Goal: Find specific page/section: Find specific page/section

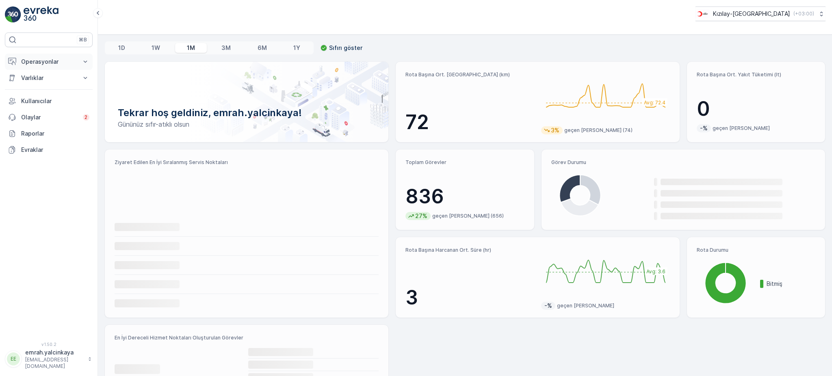
click at [47, 61] on p "Operasyonlar" at bounding box center [48, 62] width 55 height 8
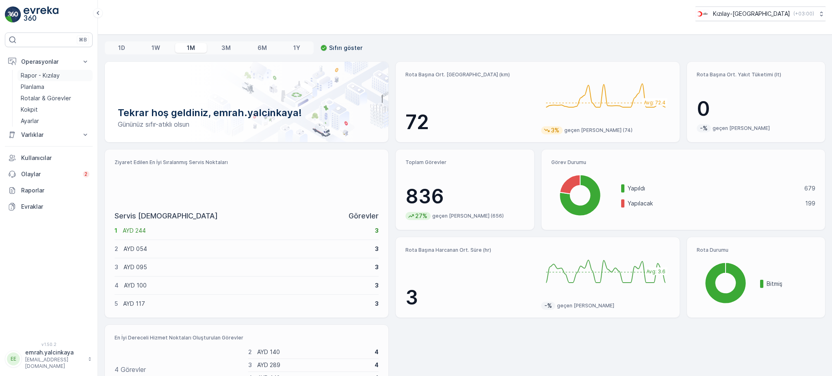
click at [33, 74] on p "Rapor - Kızılay" at bounding box center [40, 75] width 39 height 8
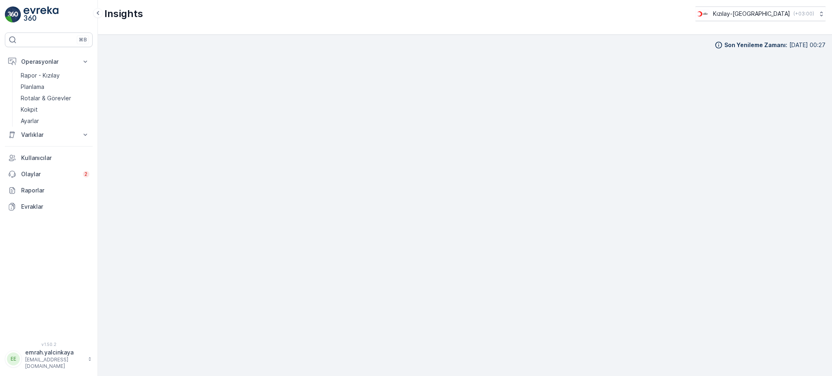
scroll to position [9, 0]
click at [803, 16] on p "( +03:00 )" at bounding box center [803, 14] width 21 height 6
click at [42, 98] on p "Rotalar & Görevler" at bounding box center [46, 98] width 50 height 8
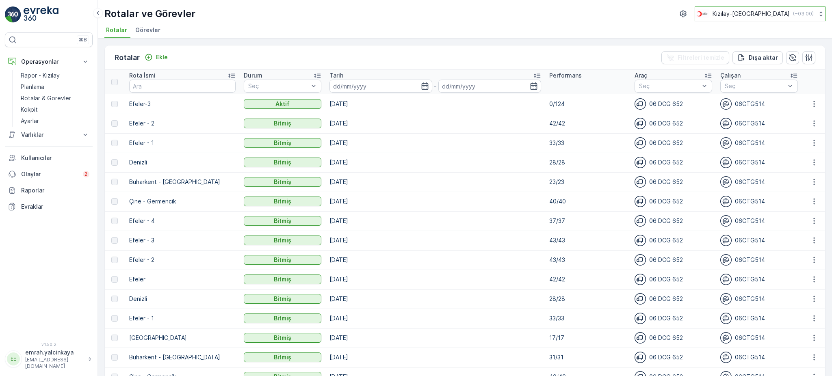
click at [785, 16] on p "Kızılay-[GEOGRAPHIC_DATA]" at bounding box center [750, 14] width 77 height 8
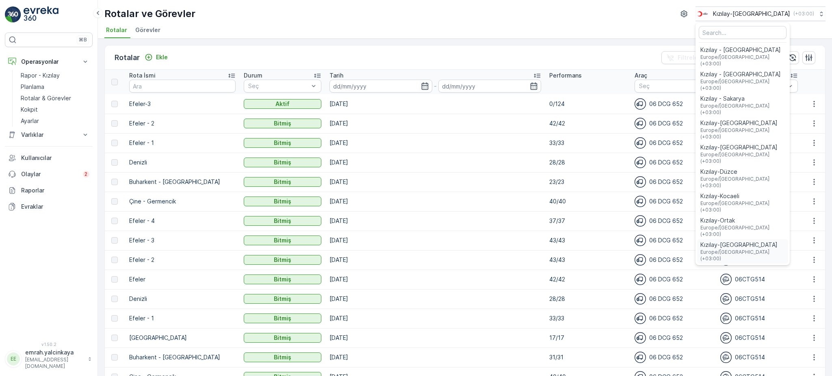
click at [764, 241] on span "Kızılay-[GEOGRAPHIC_DATA]" at bounding box center [742, 245] width 84 height 8
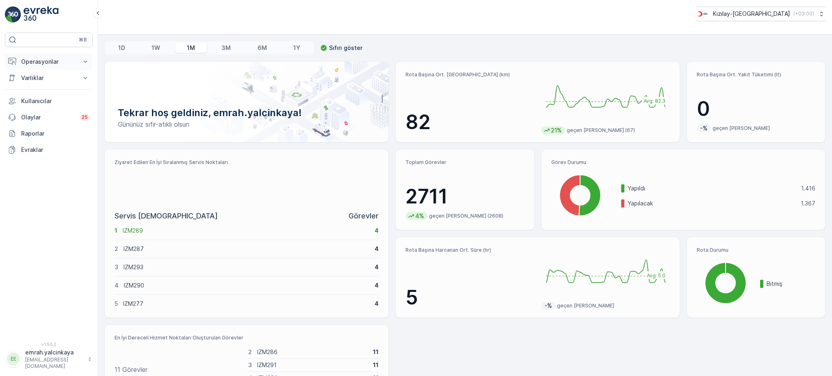
click at [39, 63] on p "Operasyonlar" at bounding box center [48, 62] width 55 height 8
click at [48, 101] on p "Rotalar & Görevler" at bounding box center [46, 98] width 50 height 8
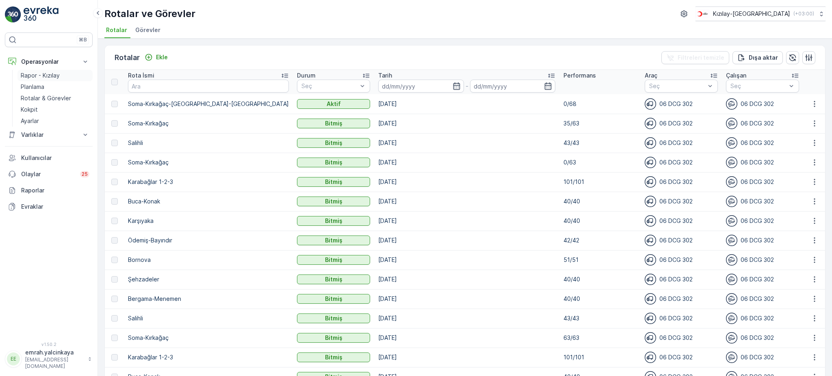
click at [38, 74] on p "Rapor - Kızılay" at bounding box center [40, 75] width 39 height 8
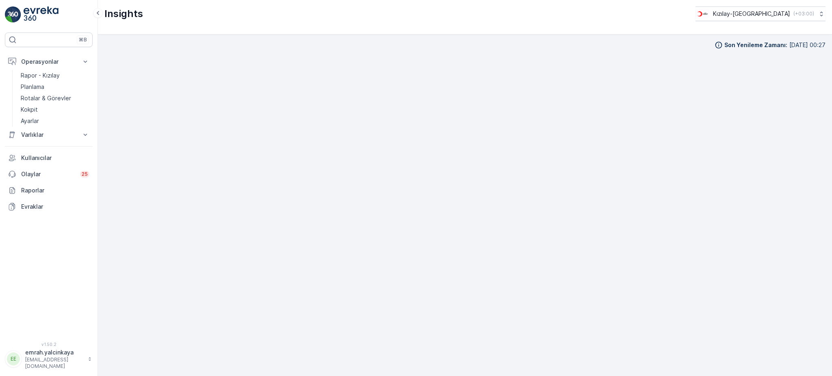
scroll to position [9, 0]
